Goal: Task Accomplishment & Management: Manage account settings

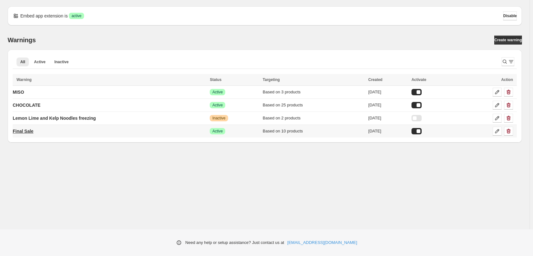
click at [26, 131] on p "Final Sale" at bounding box center [23, 131] width 21 height 6
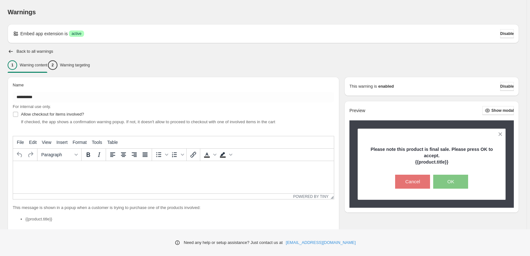
type input "**********"
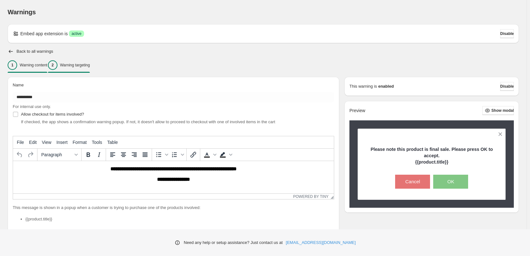
click at [88, 68] on div "2 Warning targeting" at bounding box center [69, 65] width 42 height 10
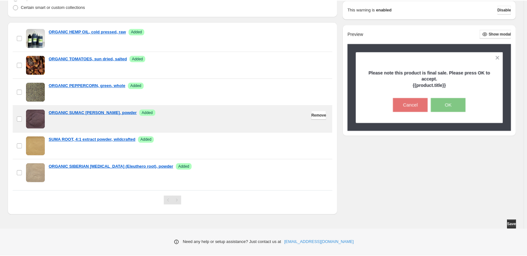
scroll to position [63, 0]
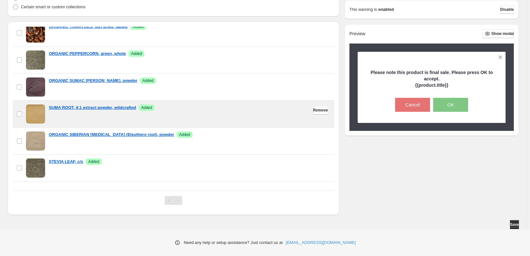
click at [316, 111] on span "Remove" at bounding box center [320, 110] width 15 height 5
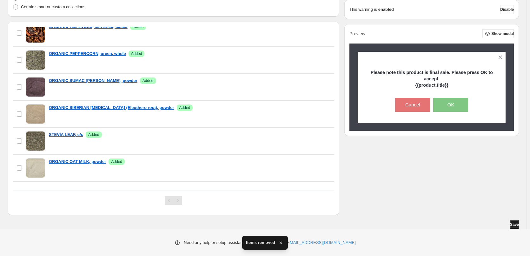
click at [516, 226] on span "Save" at bounding box center [514, 224] width 9 height 5
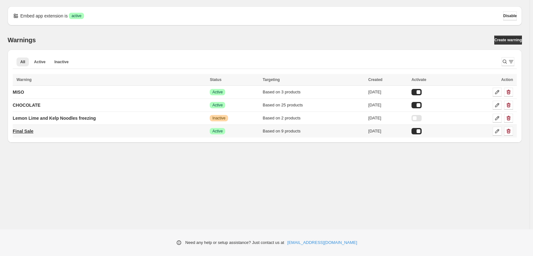
click at [31, 132] on p "Final Sale" at bounding box center [23, 131] width 21 height 6
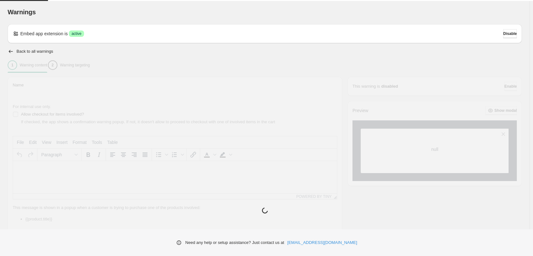
type input "**********"
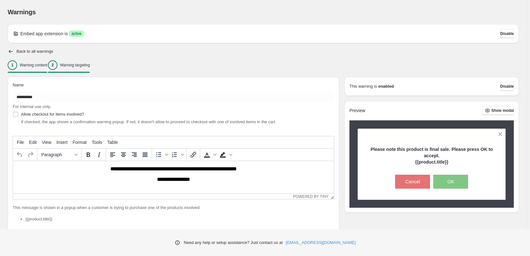
click at [78, 62] on div "2 Warning targeting" at bounding box center [69, 65] width 42 height 10
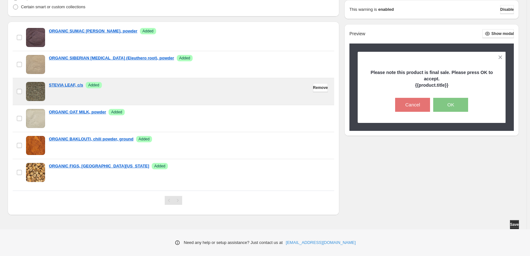
scroll to position [113, 0]
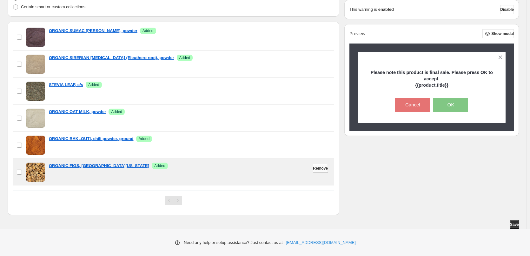
click at [321, 170] on span "Remove" at bounding box center [320, 168] width 15 height 5
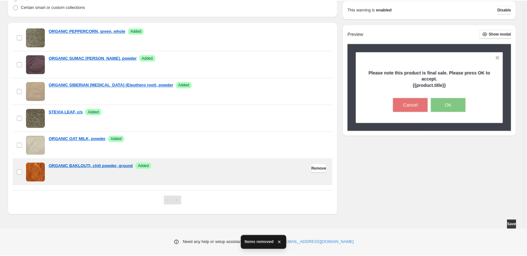
scroll to position [86, 0]
